Goal: Find specific page/section: Find specific page/section

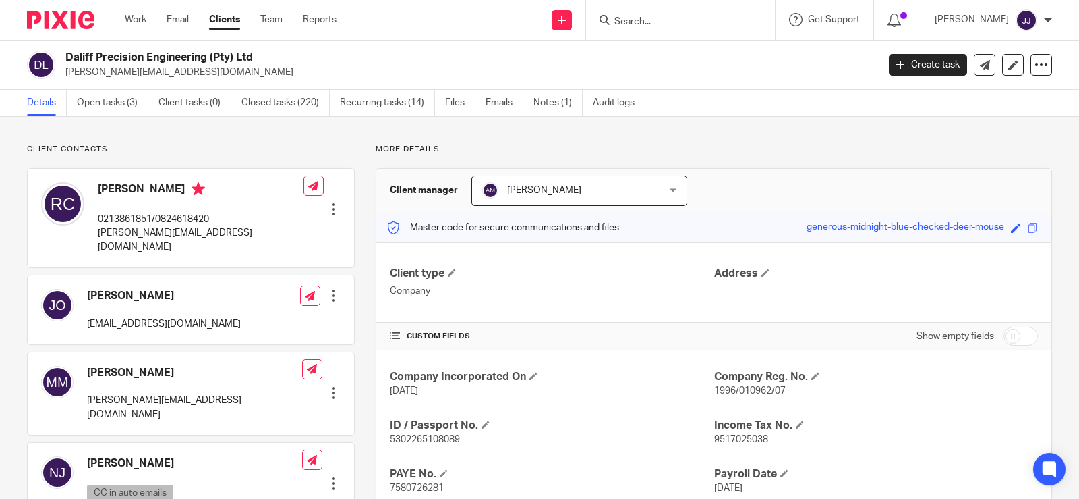
click at [662, 16] on input "Search" at bounding box center [673, 22] width 121 height 12
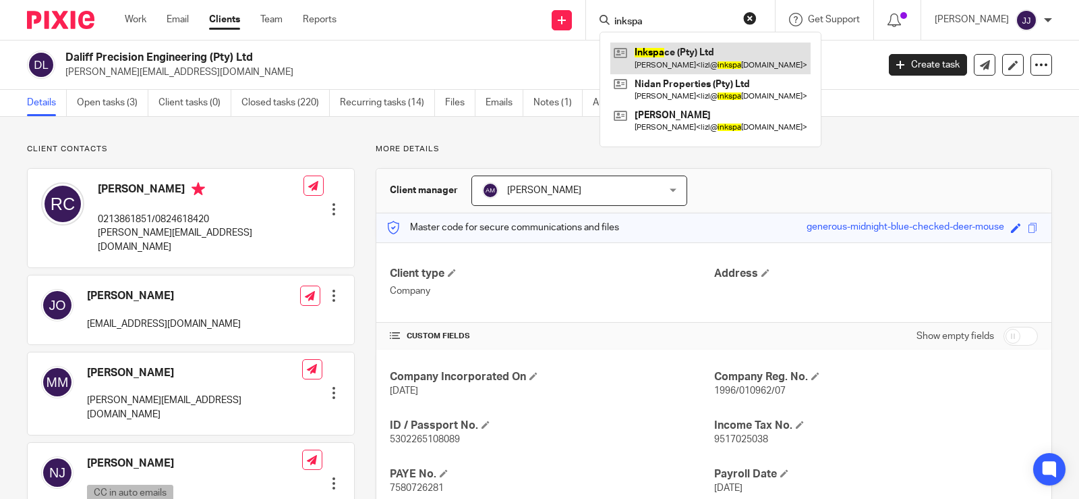
type input "inkspa"
click at [708, 68] on link at bounding box center [711, 58] width 200 height 31
click at [719, 65] on link at bounding box center [711, 58] width 200 height 31
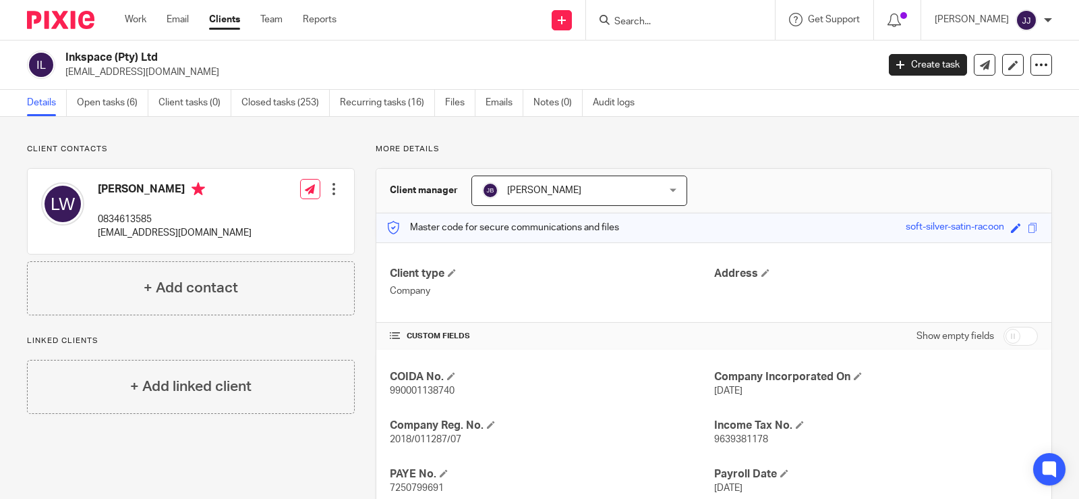
click at [714, 110] on div "Details Open tasks (6) Client tasks (0) Closed tasks (253) Recurring tasks (16)…" at bounding box center [539, 103] width 1079 height 27
click at [147, 472] on div "Client contacts [PERSON_NAME] 0834613585 [EMAIL_ADDRESS][DOMAIN_NAME] Edit cont…" at bounding box center [180, 378] width 349 height 469
